Goal: Transaction & Acquisition: Book appointment/travel/reservation

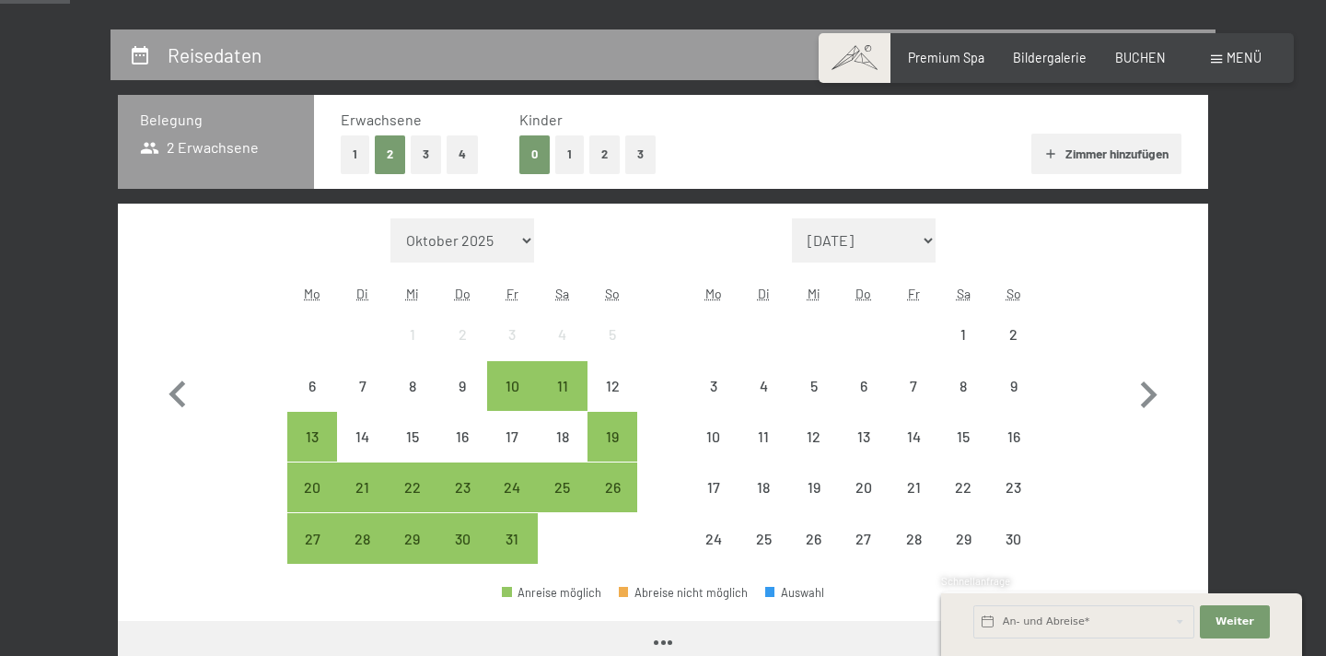
scroll to position [380, 0]
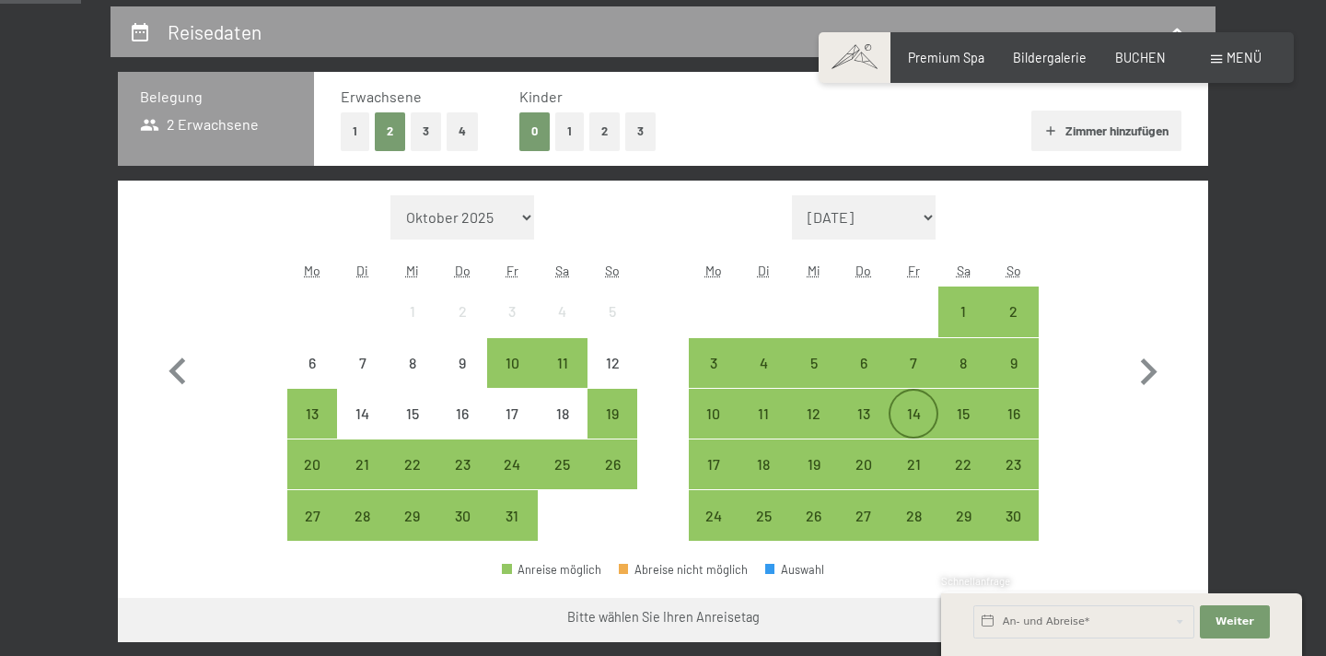
click at [906, 401] on div "14" at bounding box center [914, 413] width 46 height 46
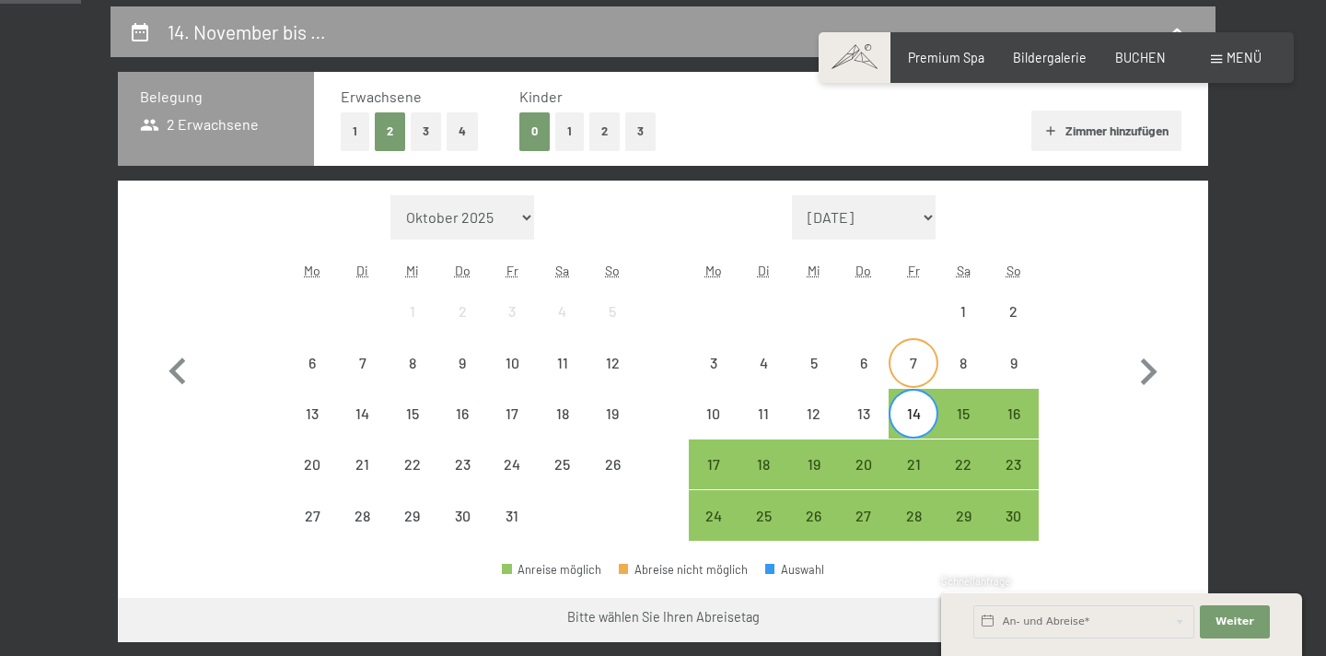
click at [920, 379] on div "7" at bounding box center [914, 378] width 46 height 46
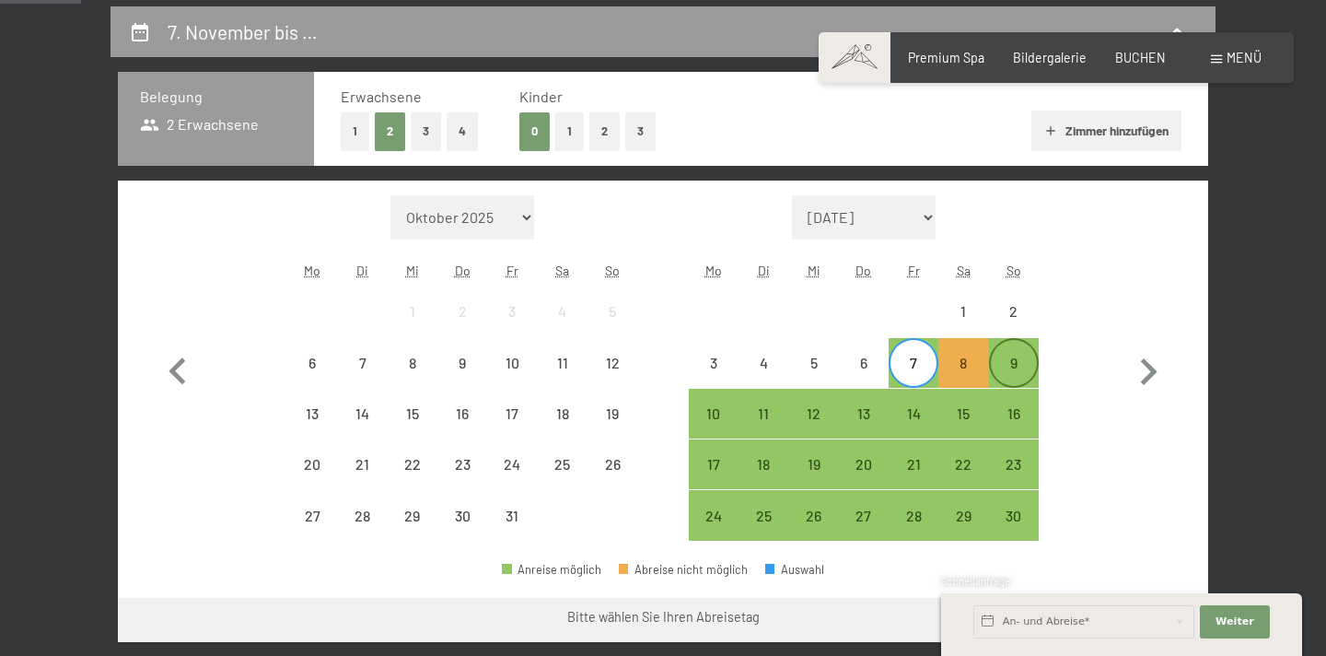
click at [1029, 365] on div "9" at bounding box center [1014, 378] width 46 height 46
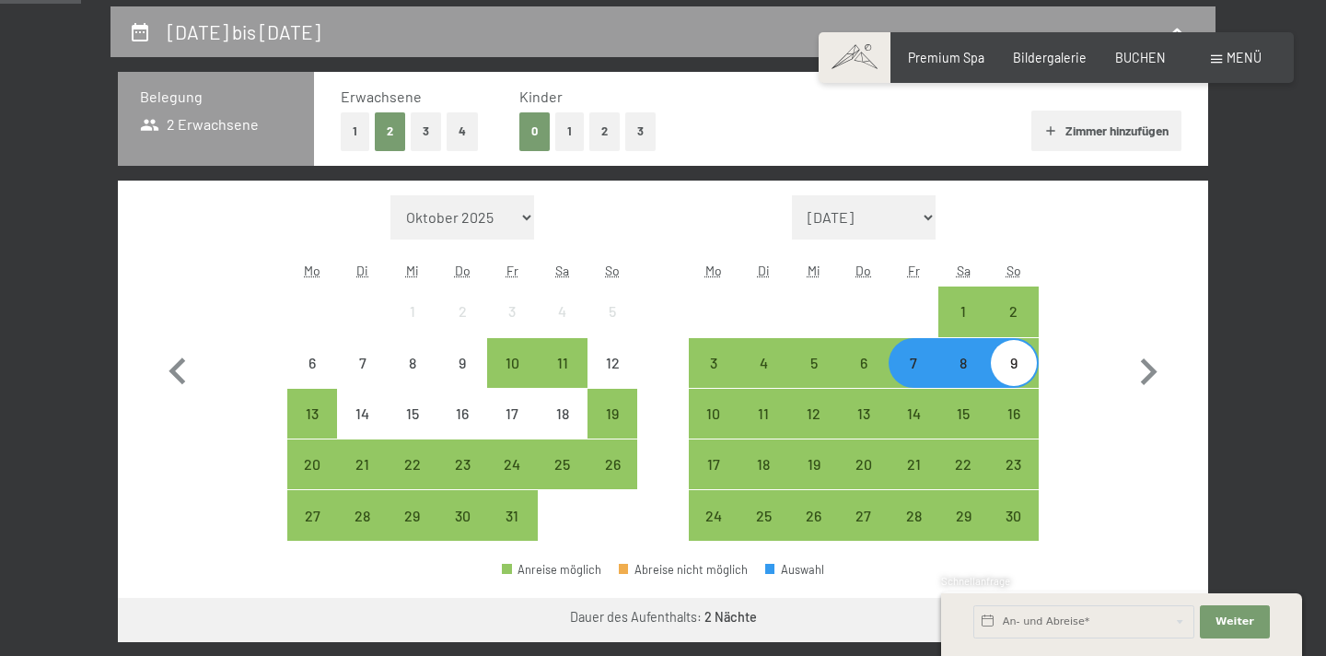
click at [1029, 365] on div "9" at bounding box center [1014, 378] width 46 height 46
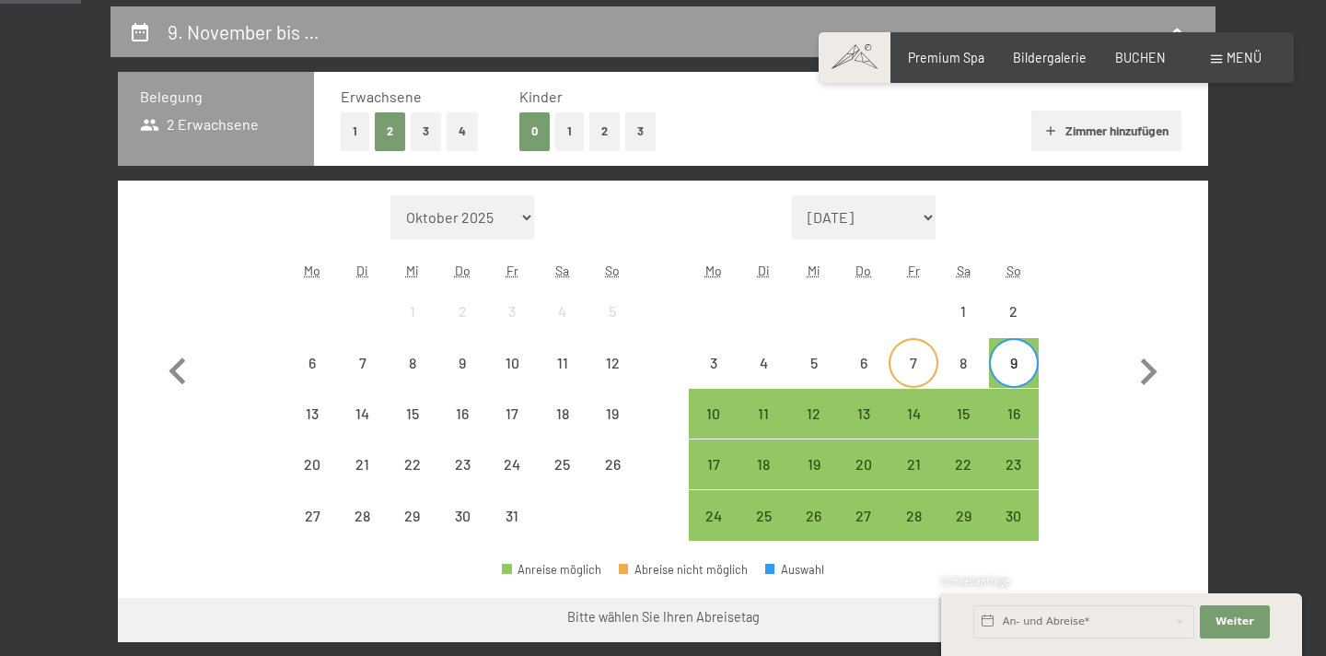
click at [931, 365] on div "7" at bounding box center [914, 378] width 46 height 46
click at [1006, 369] on div "9" at bounding box center [1014, 378] width 46 height 46
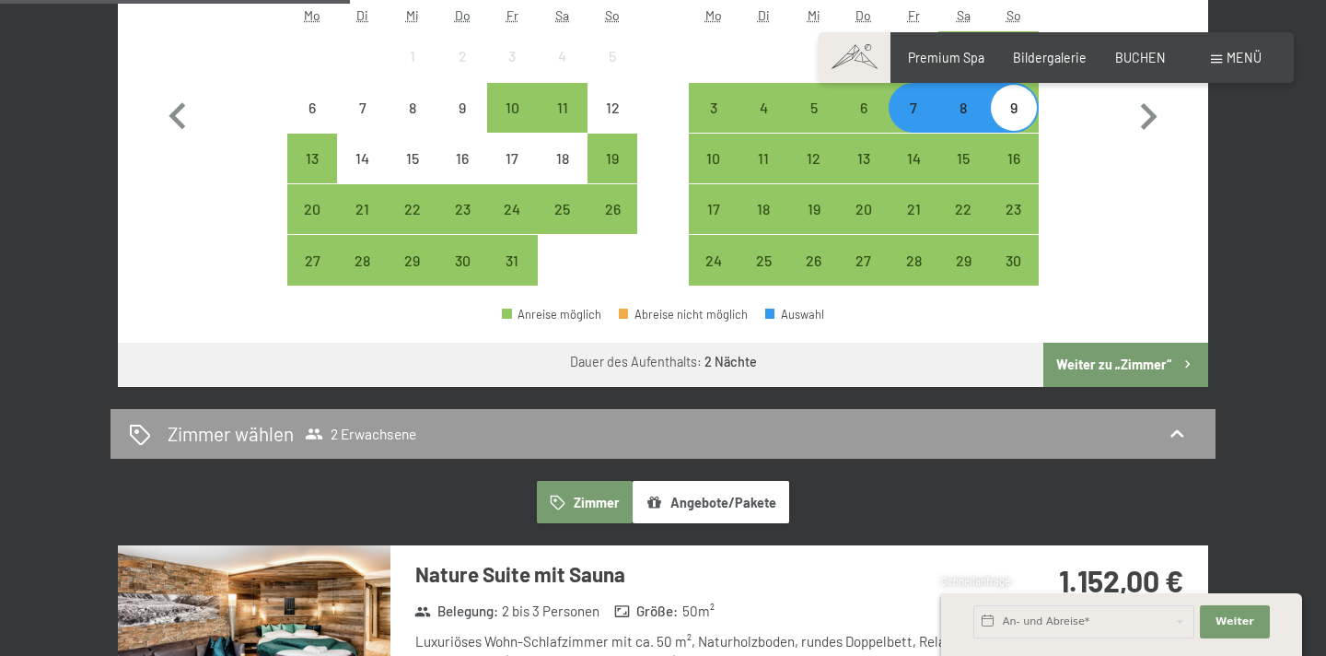
click at [1086, 360] on button "Weiter zu „Zimmer“" at bounding box center [1125, 365] width 165 height 44
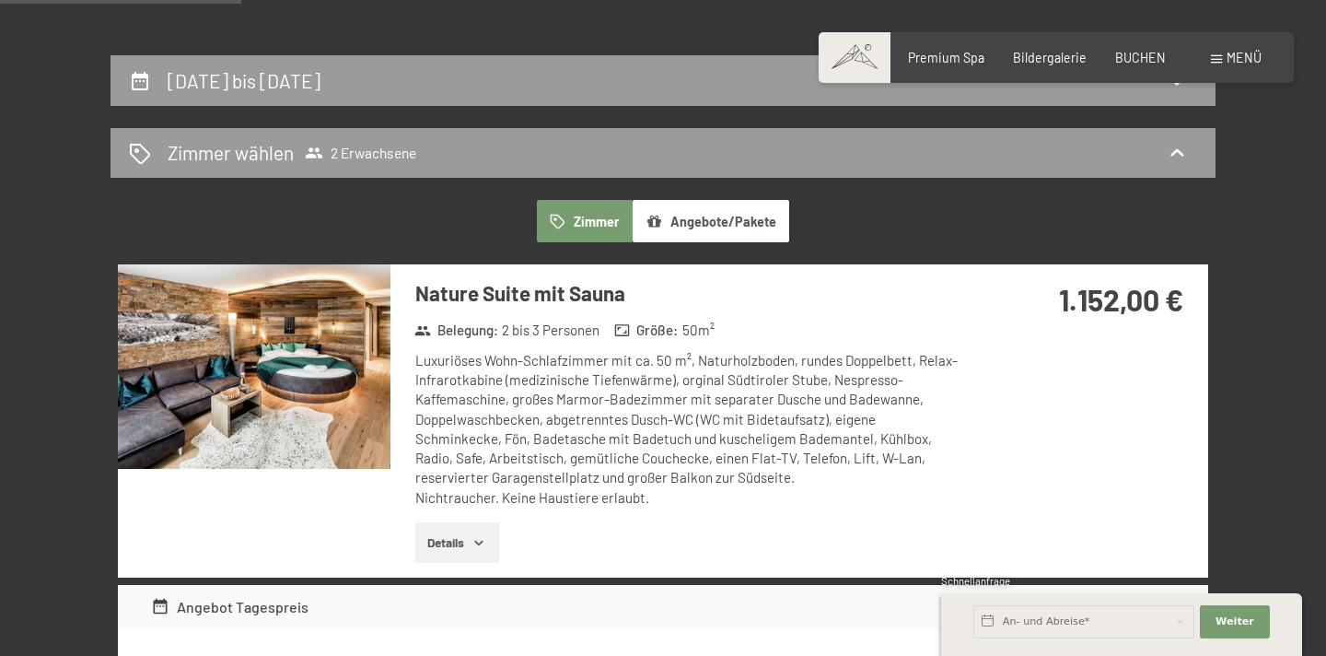
scroll to position [332, 0]
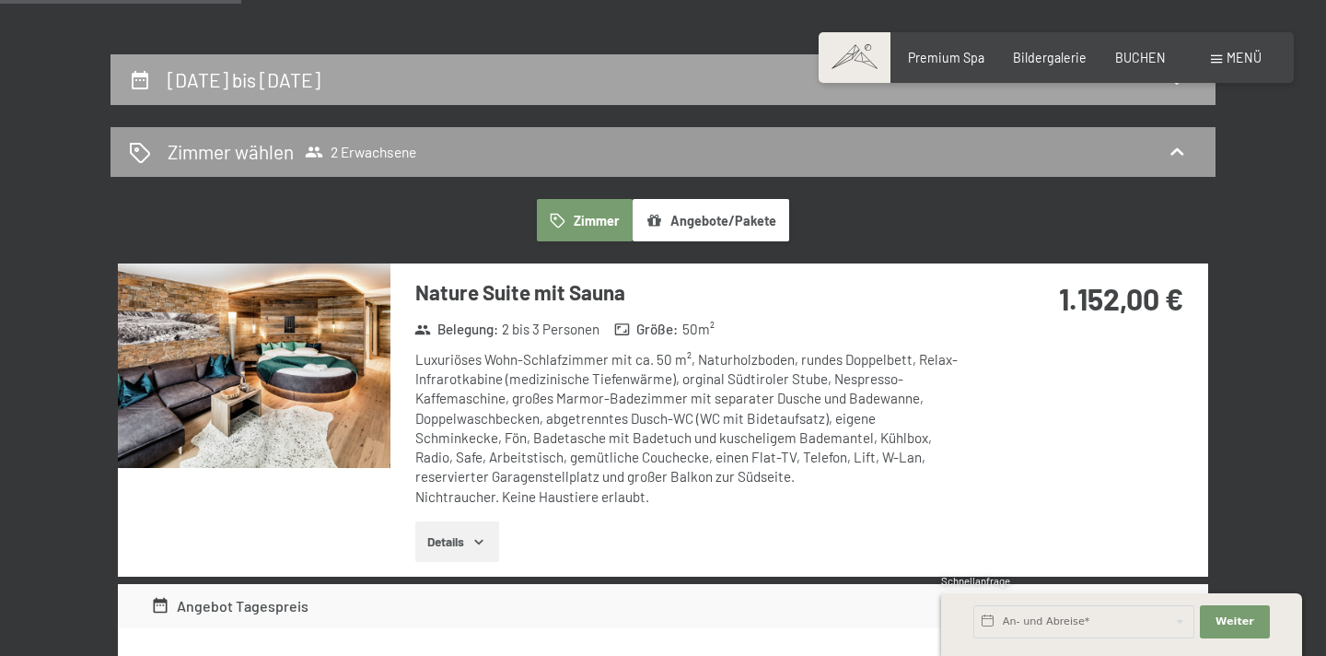
click at [517, 87] on div "[DATE] bis [DATE]" at bounding box center [663, 79] width 1068 height 27
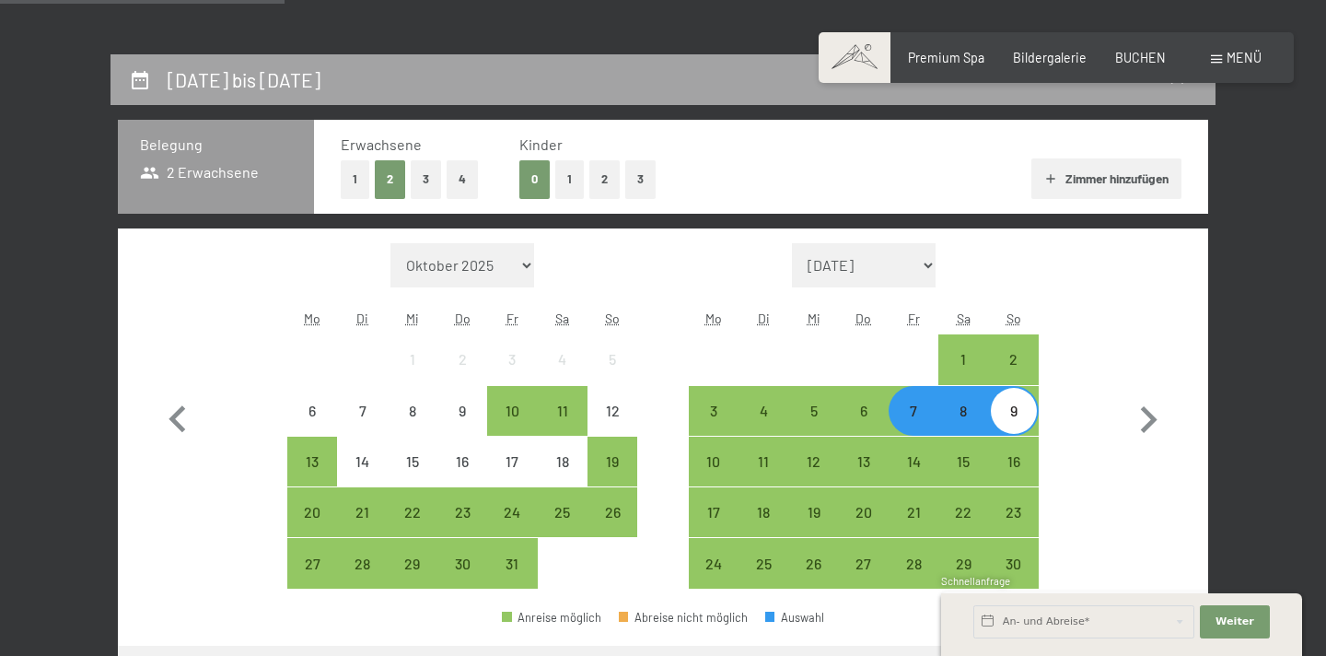
scroll to position [387, 0]
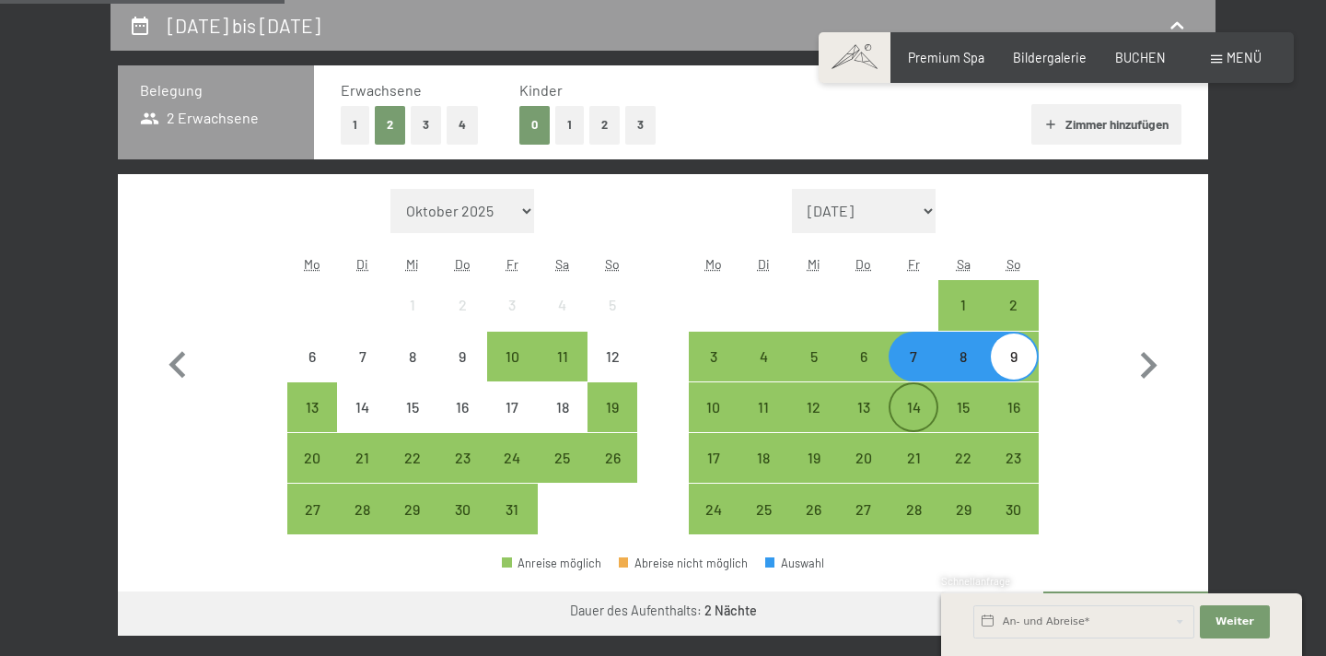
click at [924, 402] on div "14" at bounding box center [914, 423] width 46 height 46
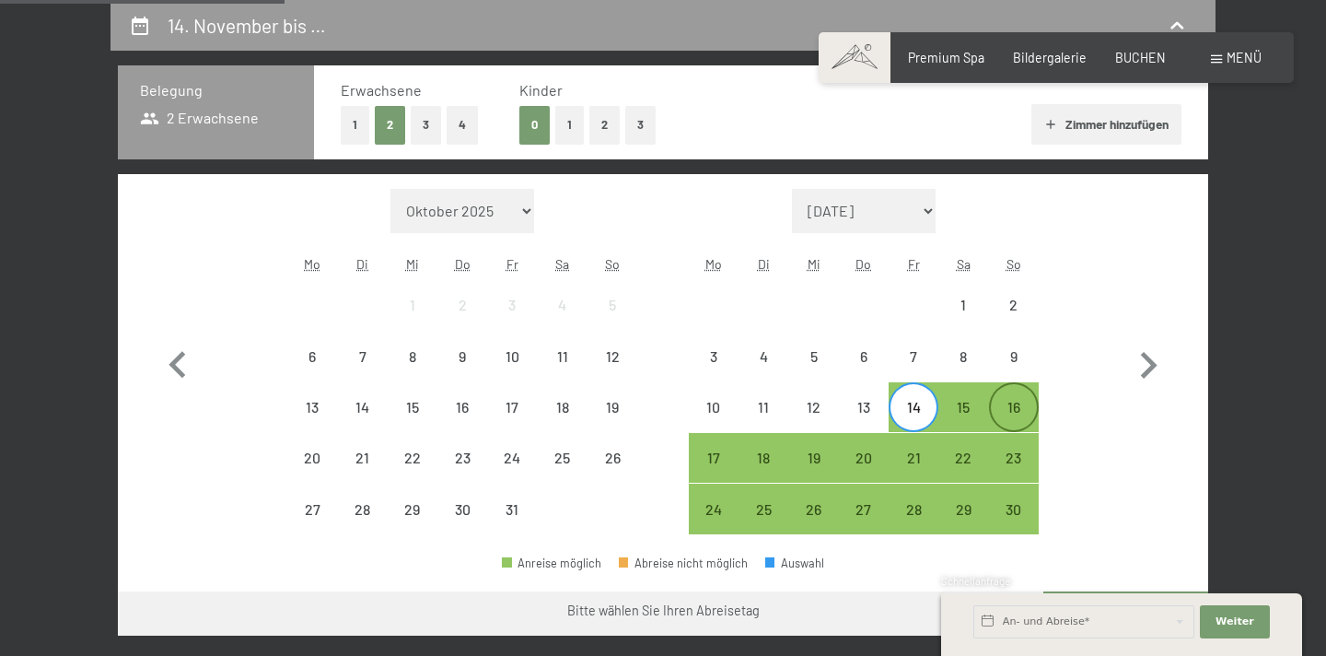
click at [997, 413] on div "16" at bounding box center [1014, 423] width 46 height 46
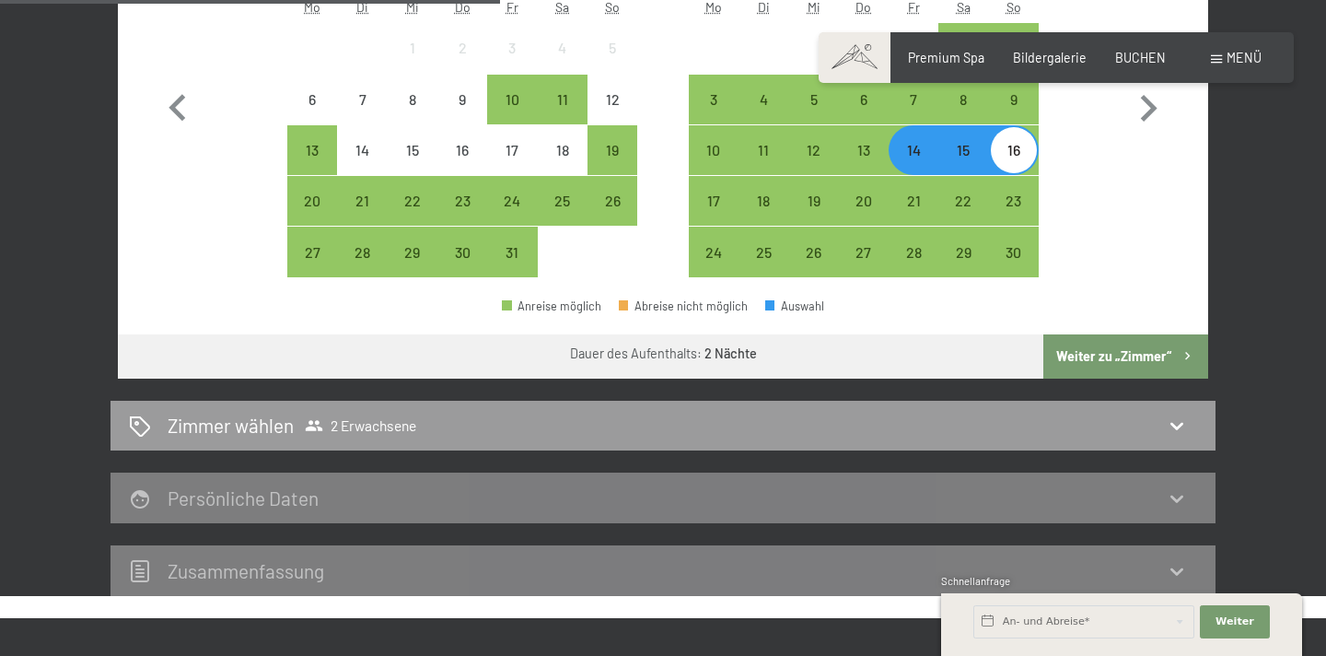
click at [1118, 349] on button "Weiter zu „Zimmer“" at bounding box center [1125, 356] width 165 height 44
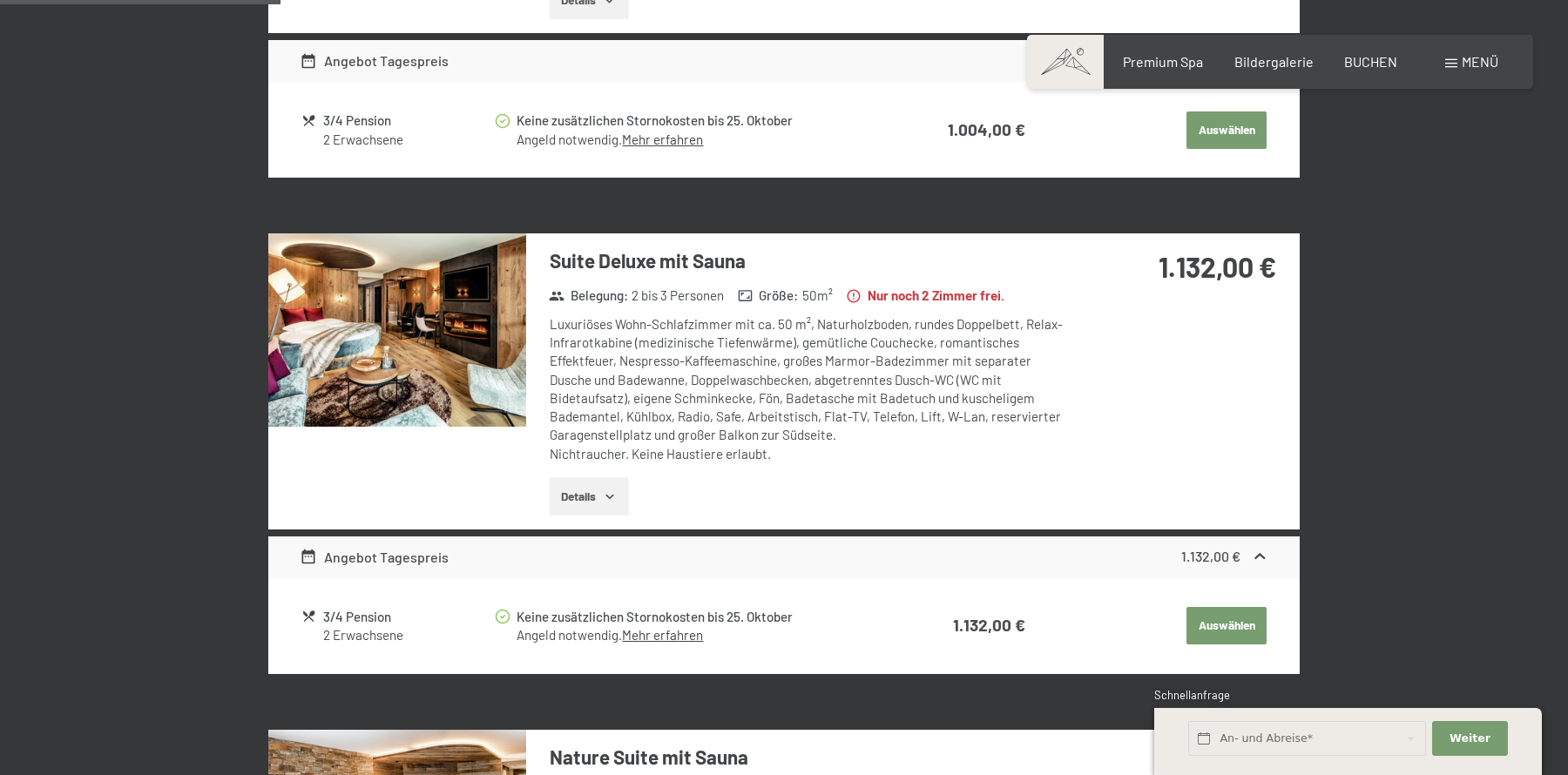
scroll to position [833, 0]
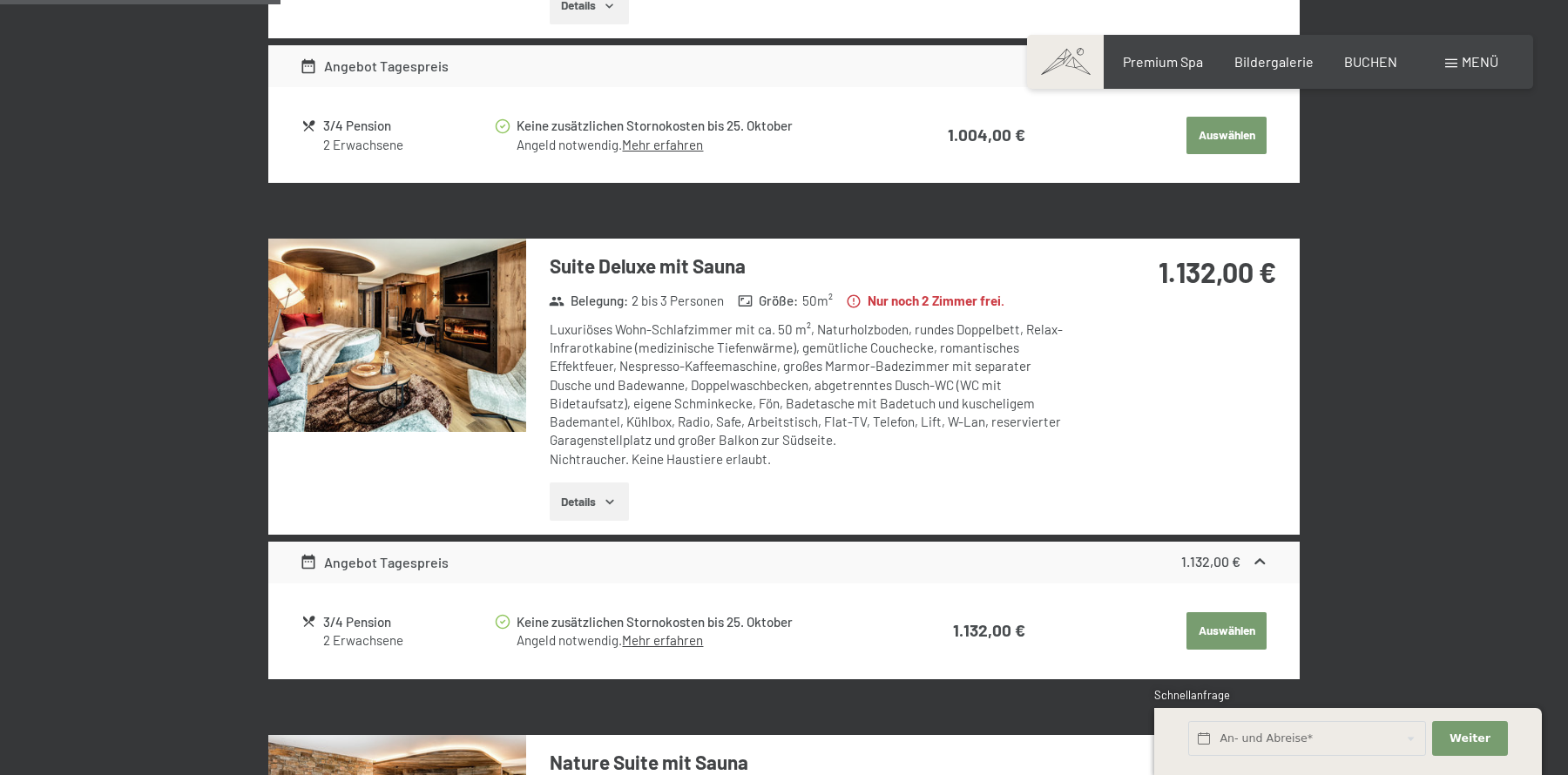
click at [592, 491] on button "Details" at bounding box center [589, 501] width 79 height 39
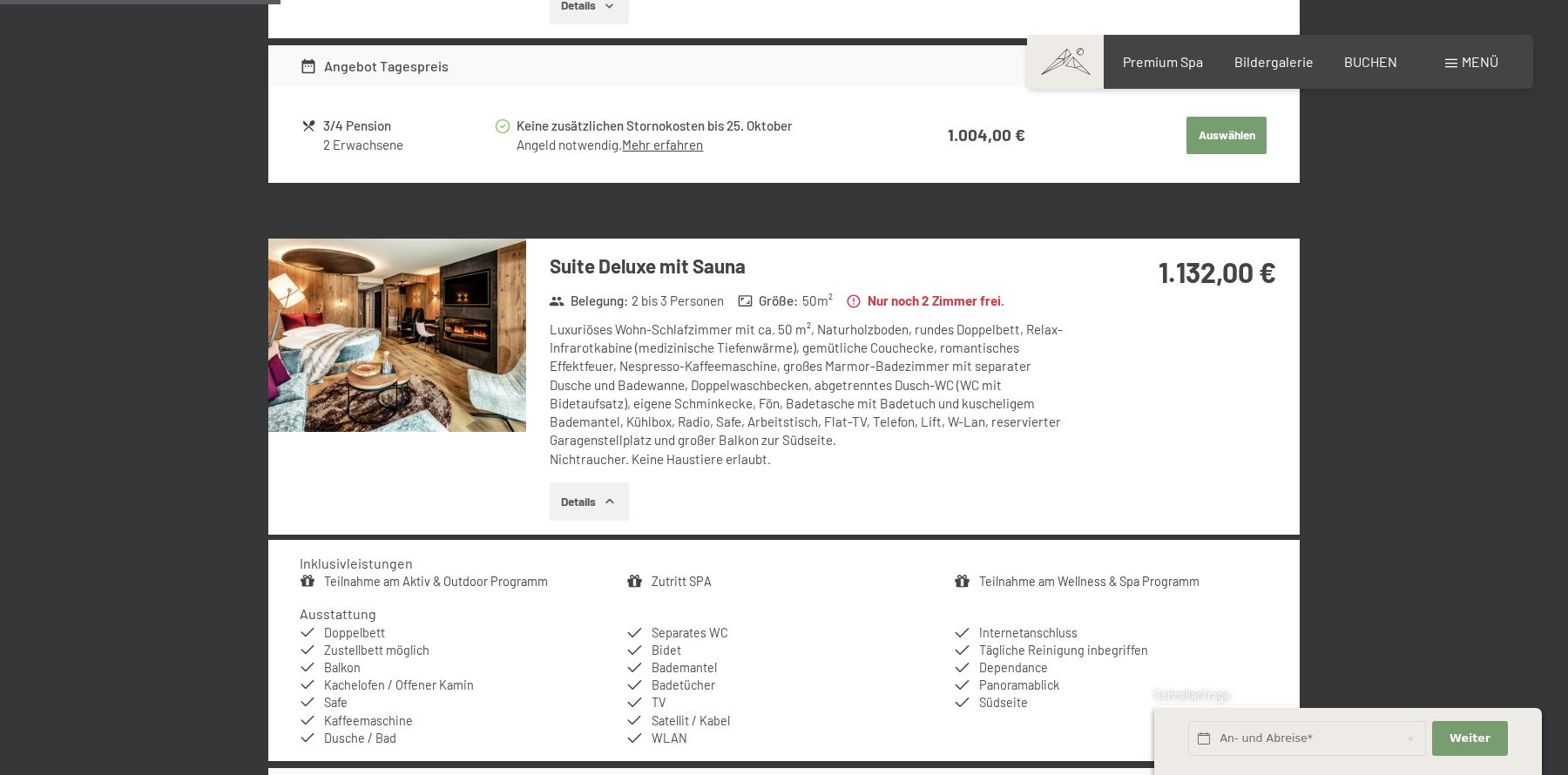
click at [432, 371] on img at bounding box center [397, 335] width 258 height 193
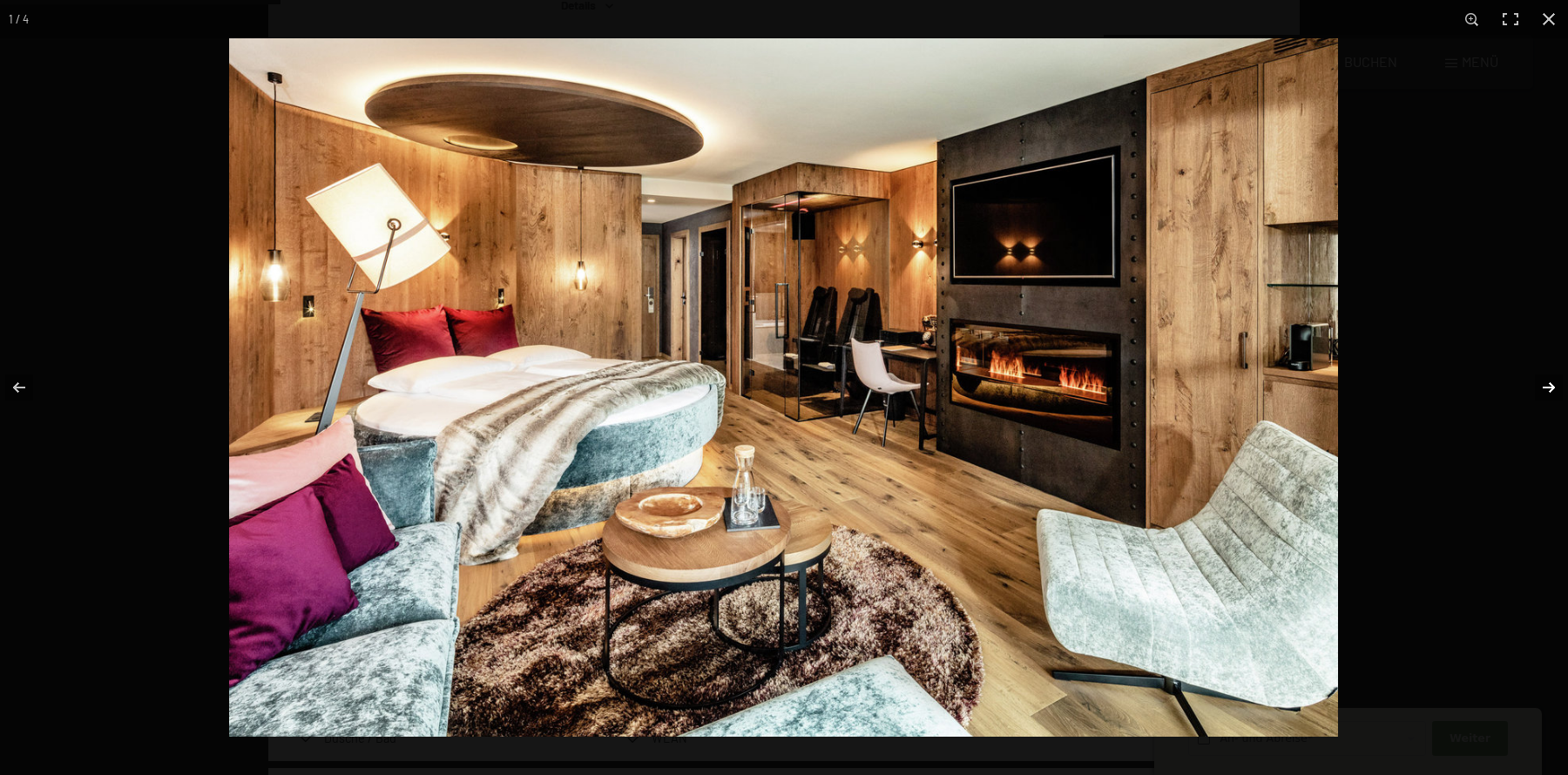
click at [1253, 391] on button "button" at bounding box center [1537, 388] width 61 height 87
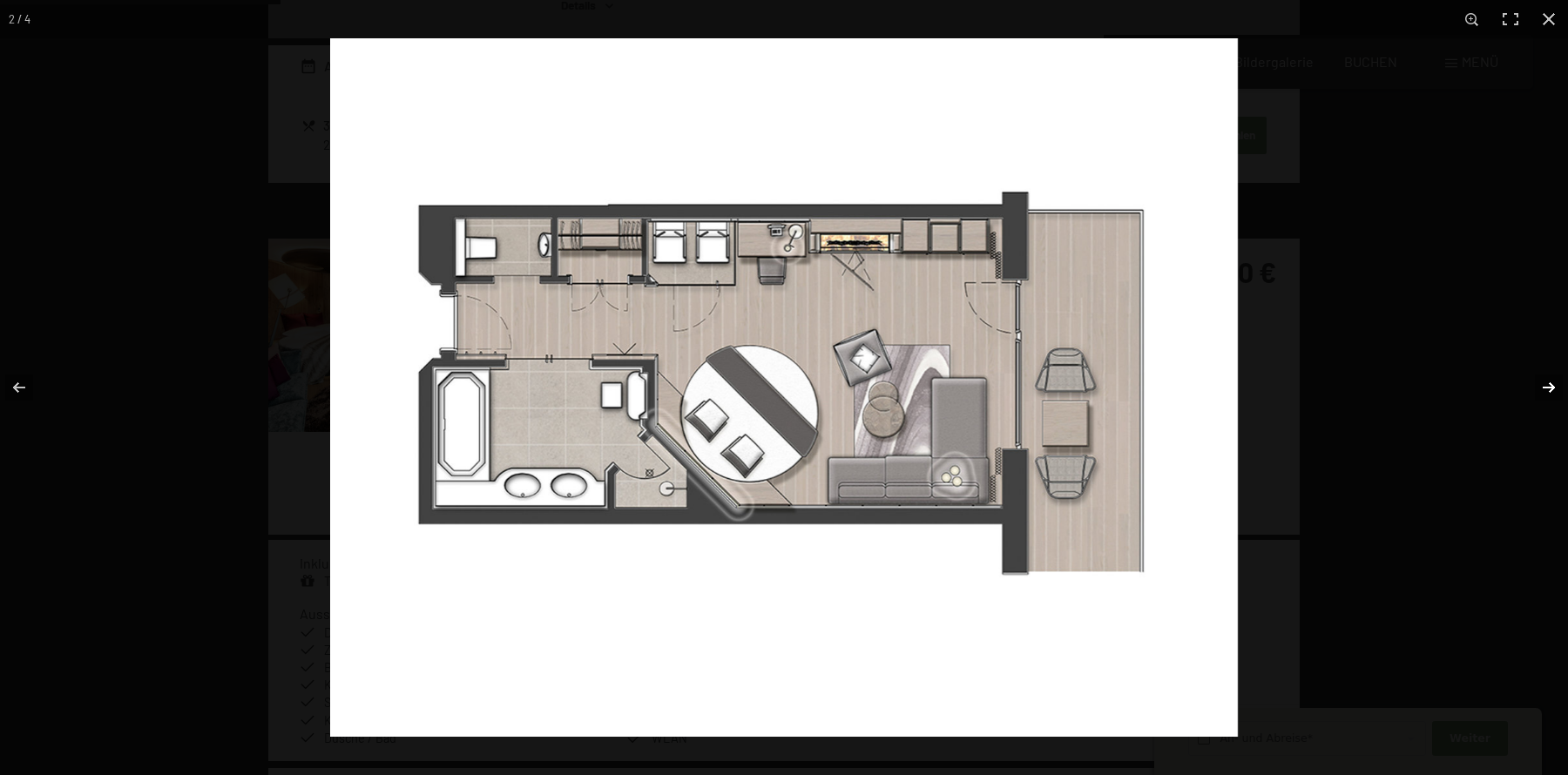
click at [1253, 388] on button "button" at bounding box center [1537, 388] width 61 height 87
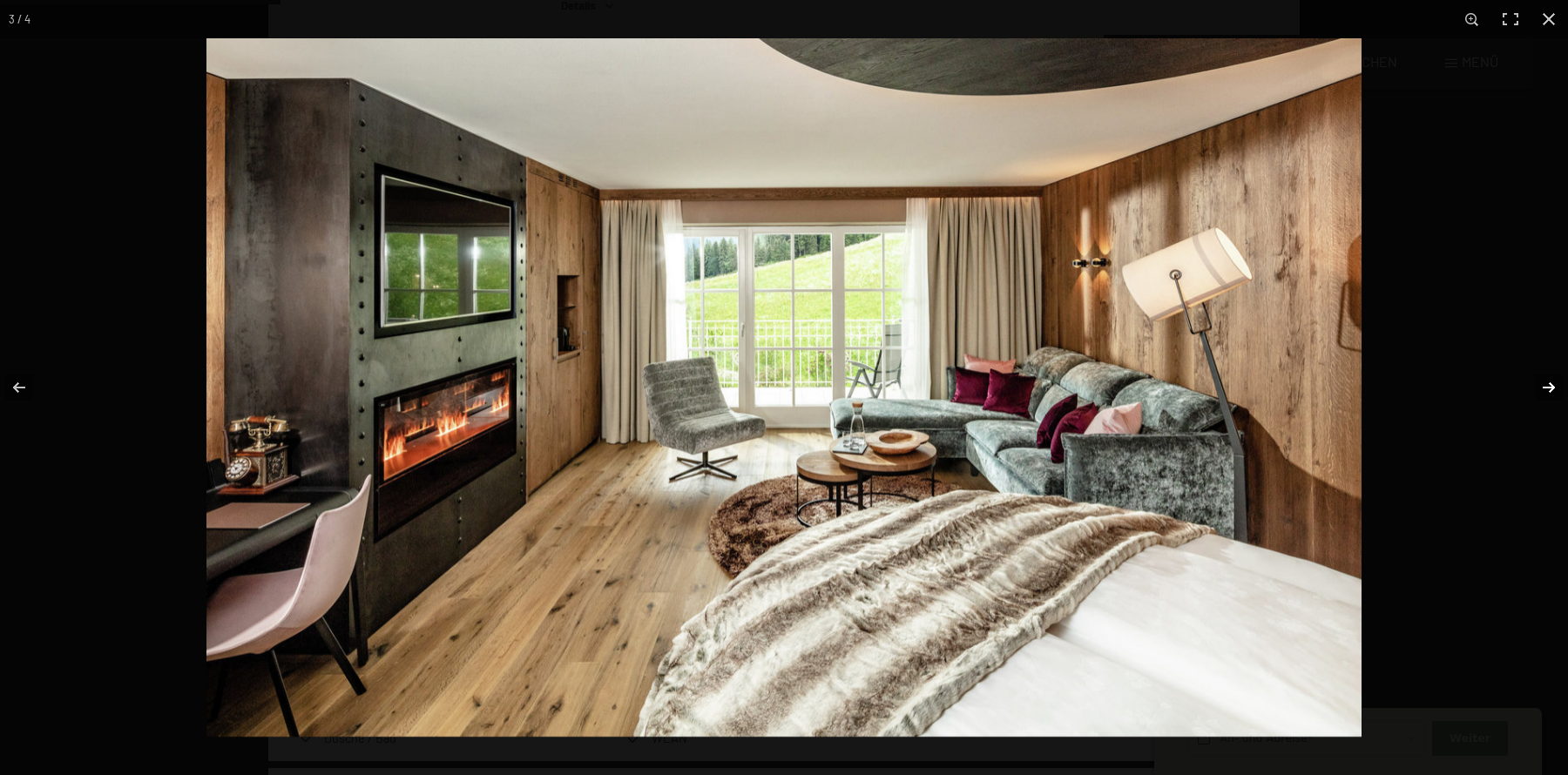
click at [1253, 388] on button "button" at bounding box center [1537, 388] width 61 height 87
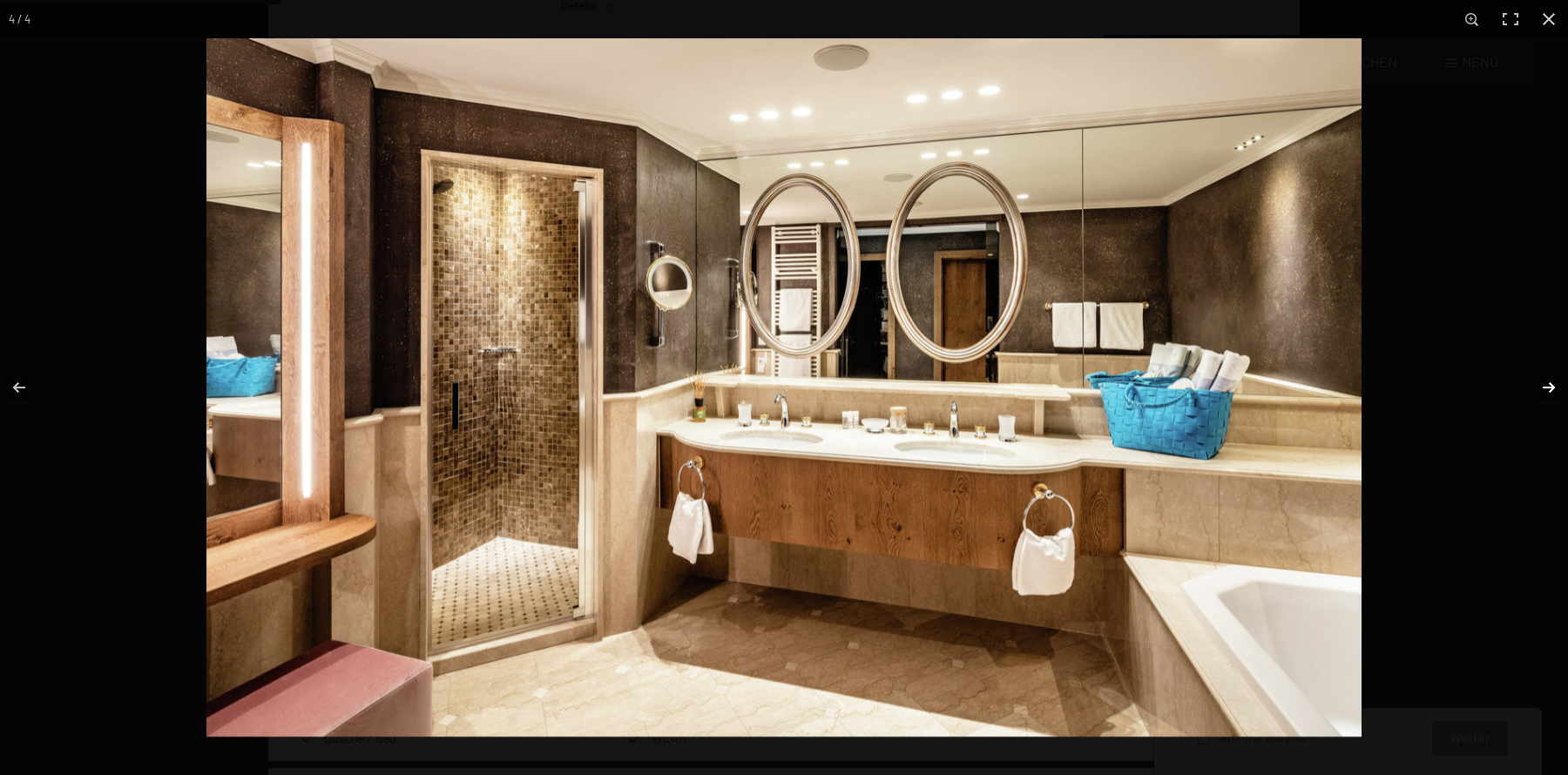
click at [1253, 387] on button "button" at bounding box center [1537, 388] width 61 height 87
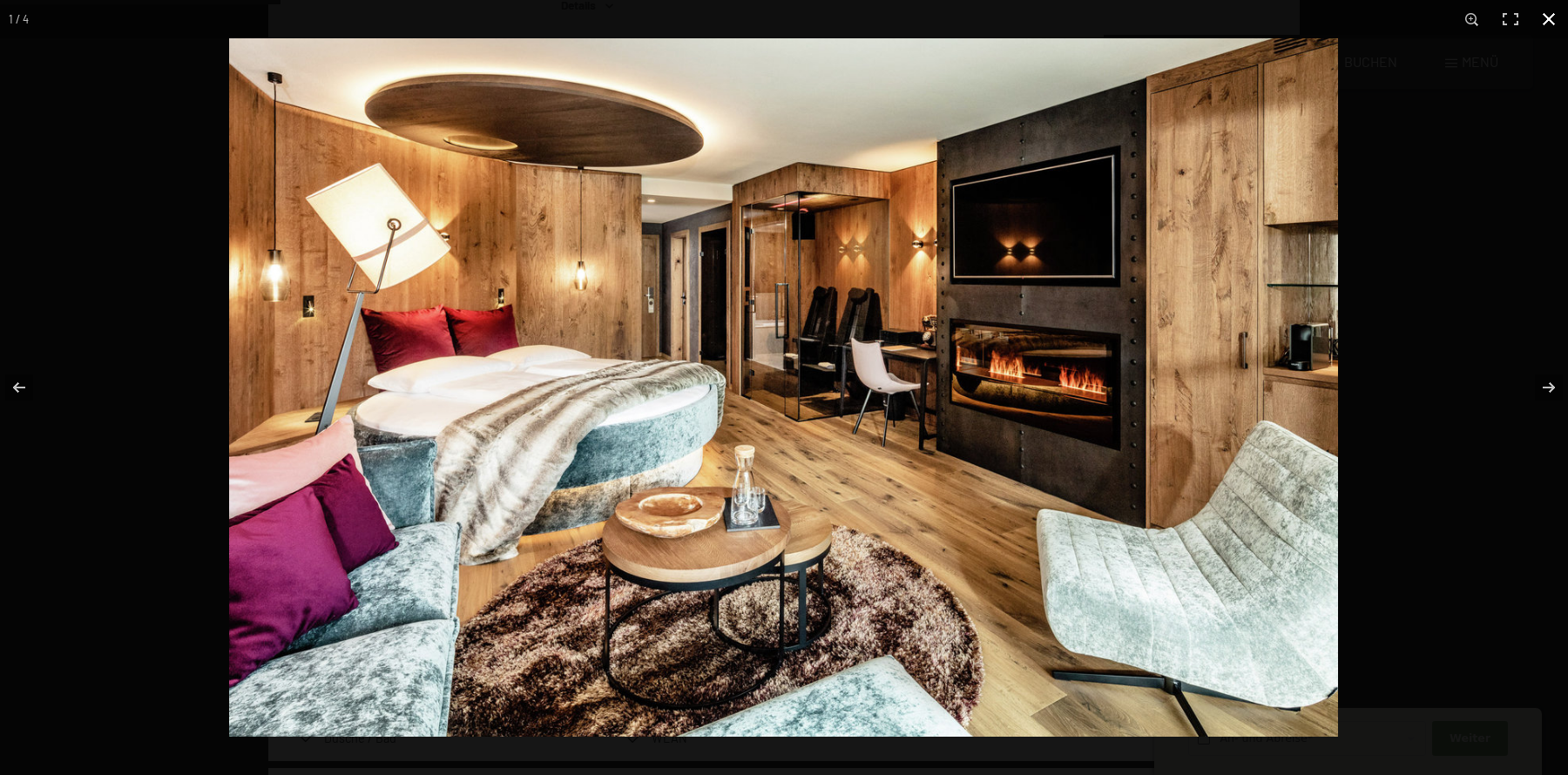
click at [1253, 28] on button "button" at bounding box center [1548, 19] width 39 height 39
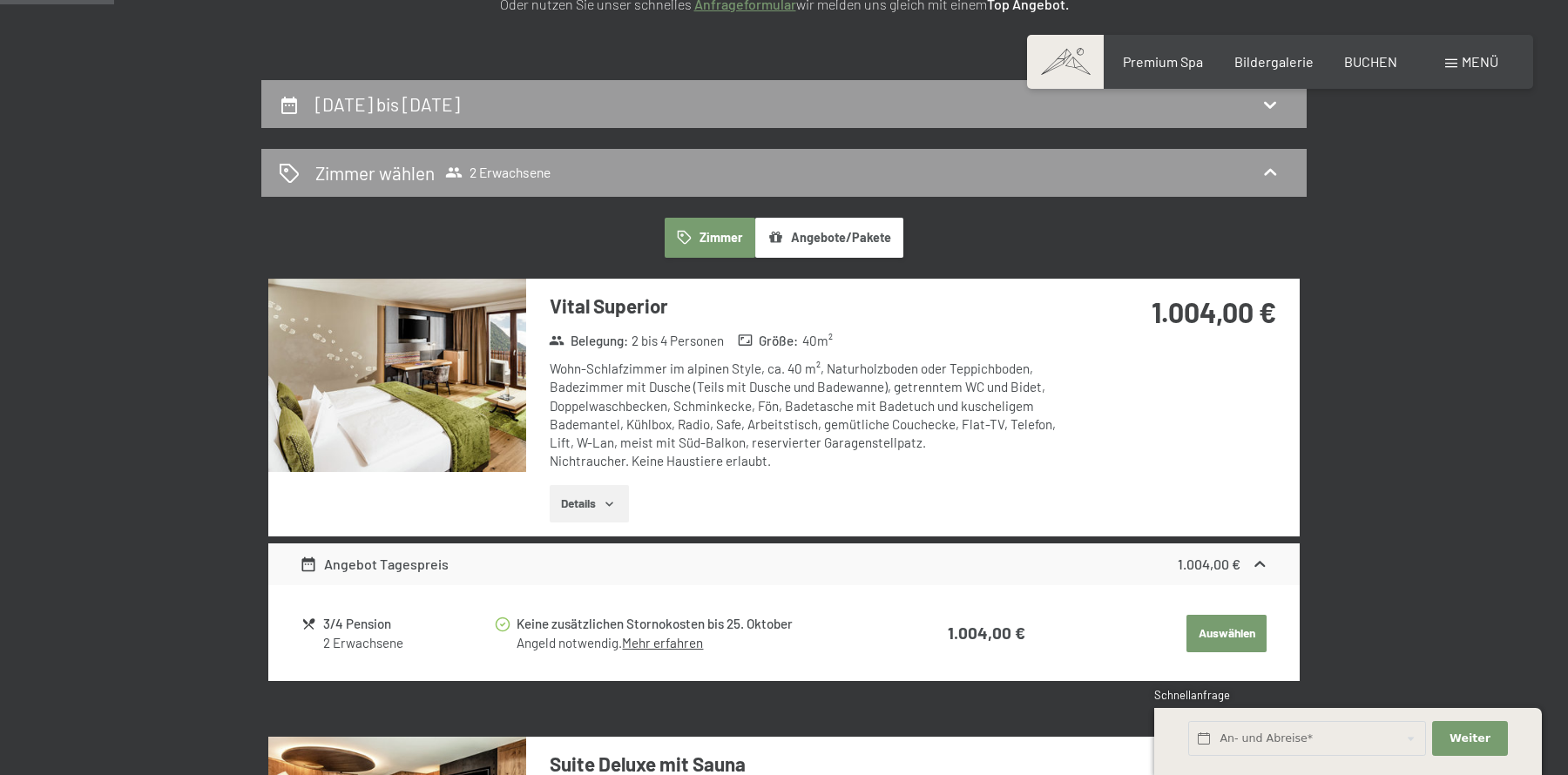
scroll to position [361, 0]
